Goal: Find contact information: Find contact information

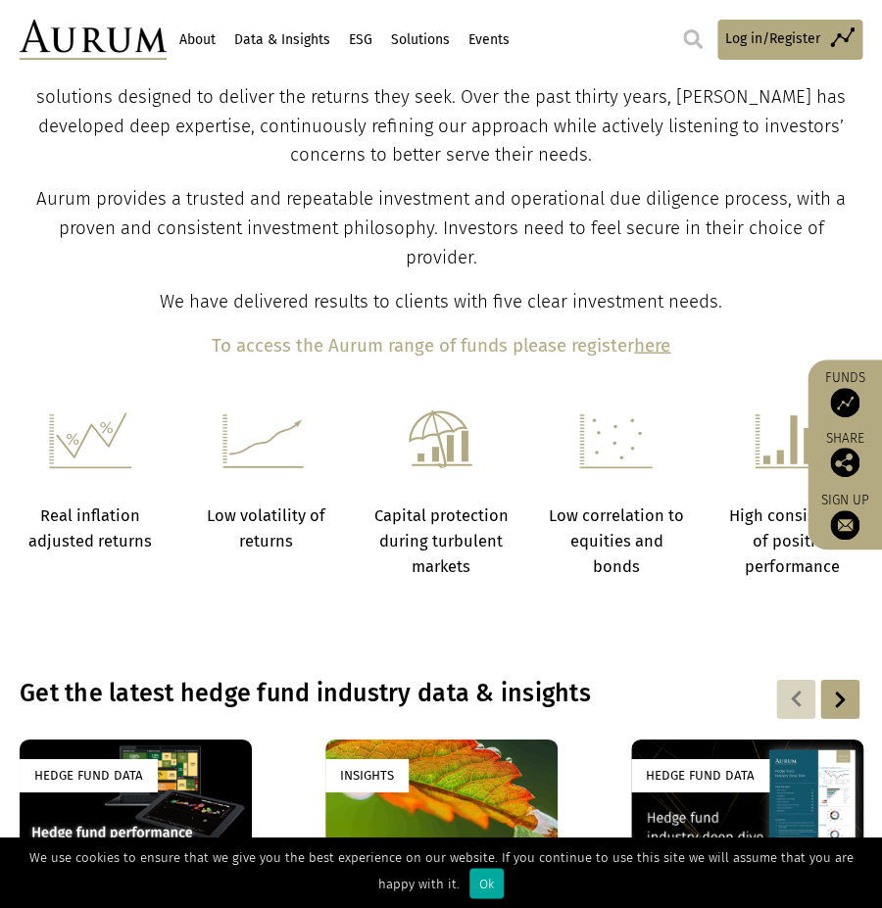
scroll to position [884, 0]
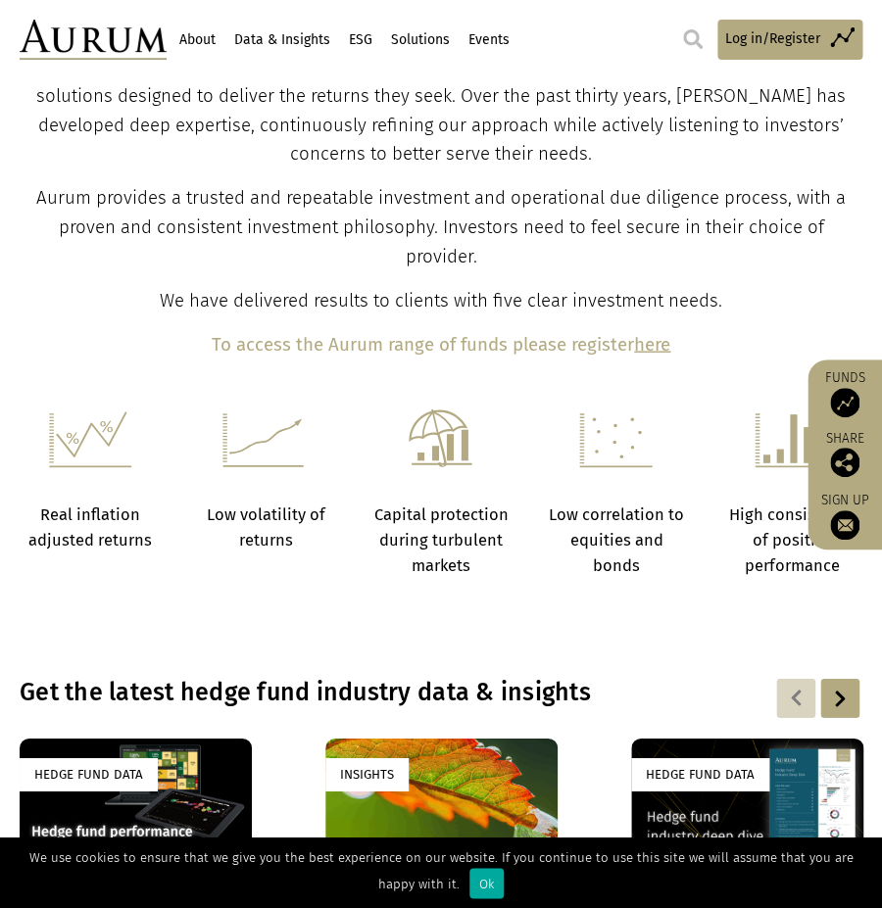
click at [816, 516] on aside "Funds Share Sign up" at bounding box center [844, 455] width 74 height 190
click at [835, 513] on img at bounding box center [844, 525] width 29 height 29
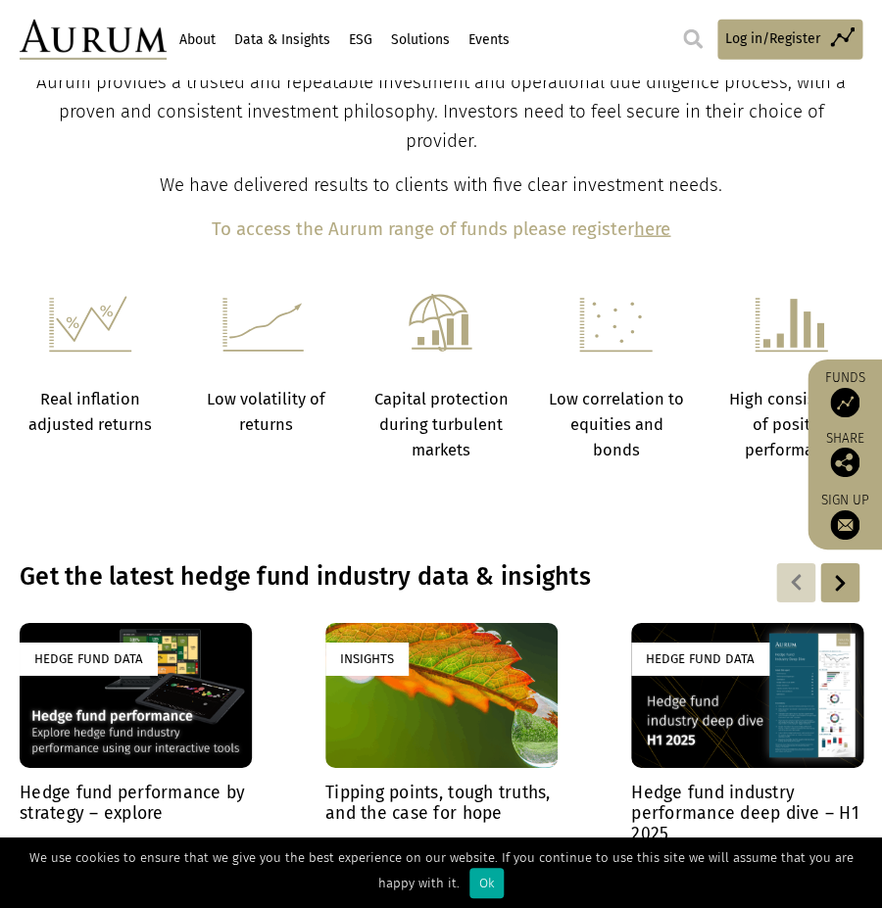
scroll to position [1855, 0]
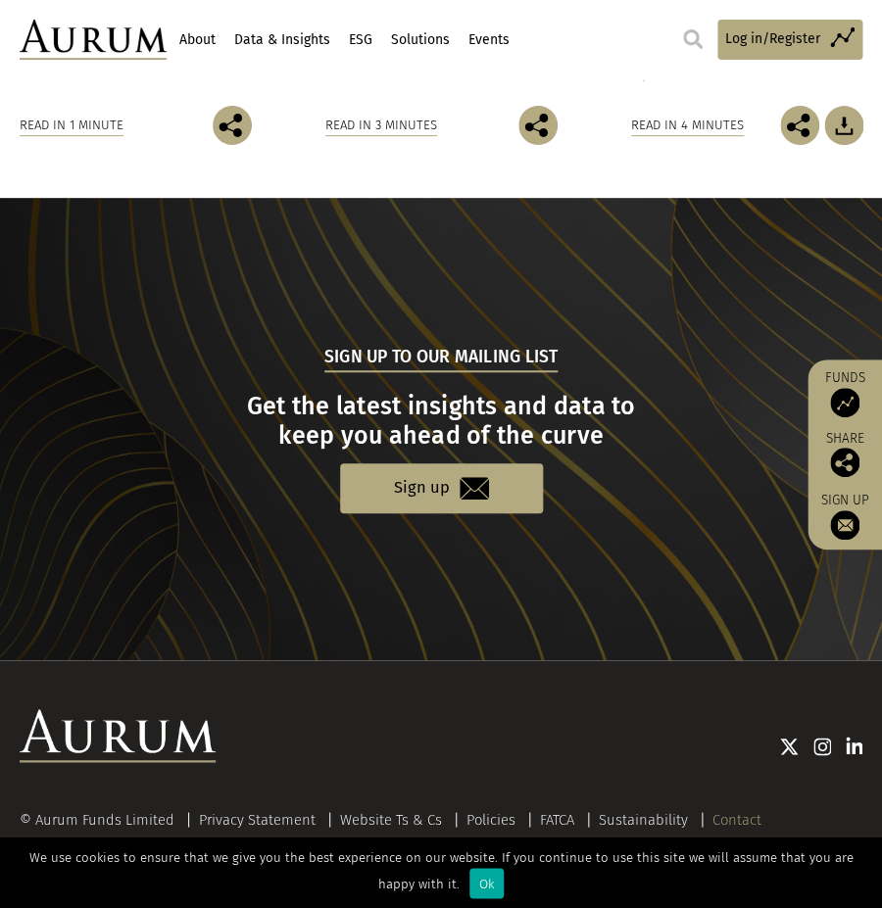
click at [740, 810] on link "Contact" at bounding box center [736, 819] width 49 height 18
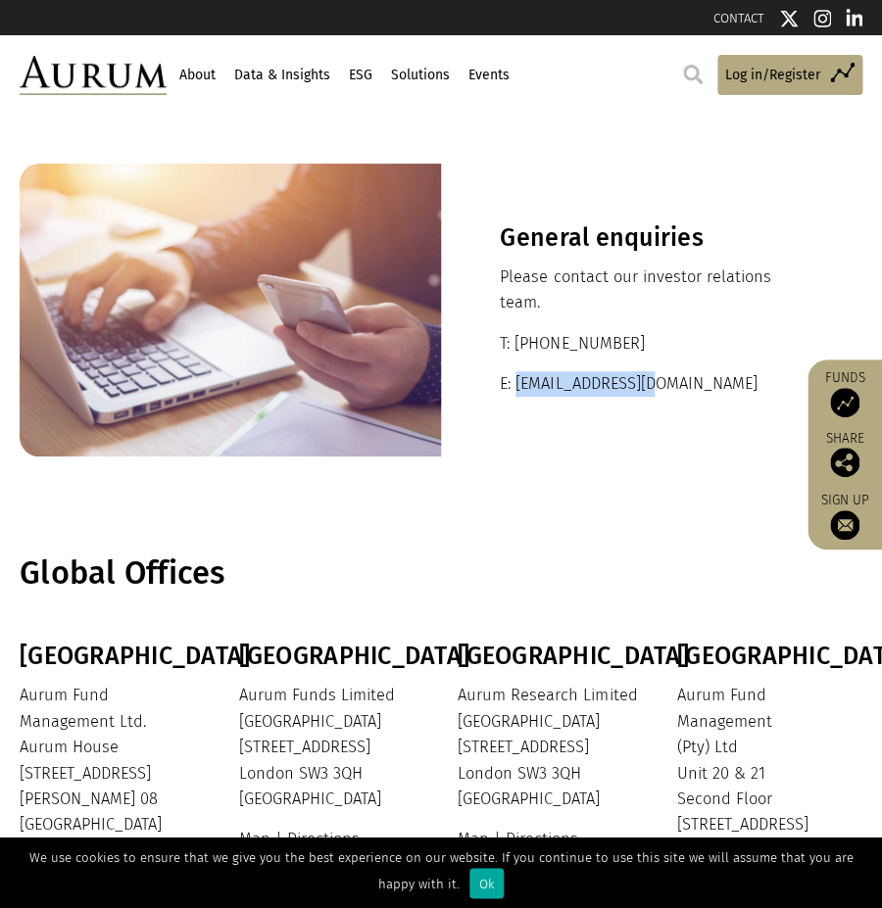
drag, startPoint x: 515, startPoint y: 390, endPoint x: 673, endPoint y: 389, distance: 157.8
click at [673, 389] on p "E: [EMAIL_ADDRESS][DOMAIN_NAME]" at bounding box center [652, 383] width 304 height 25
